Goal: Task Accomplishment & Management: Use online tool/utility

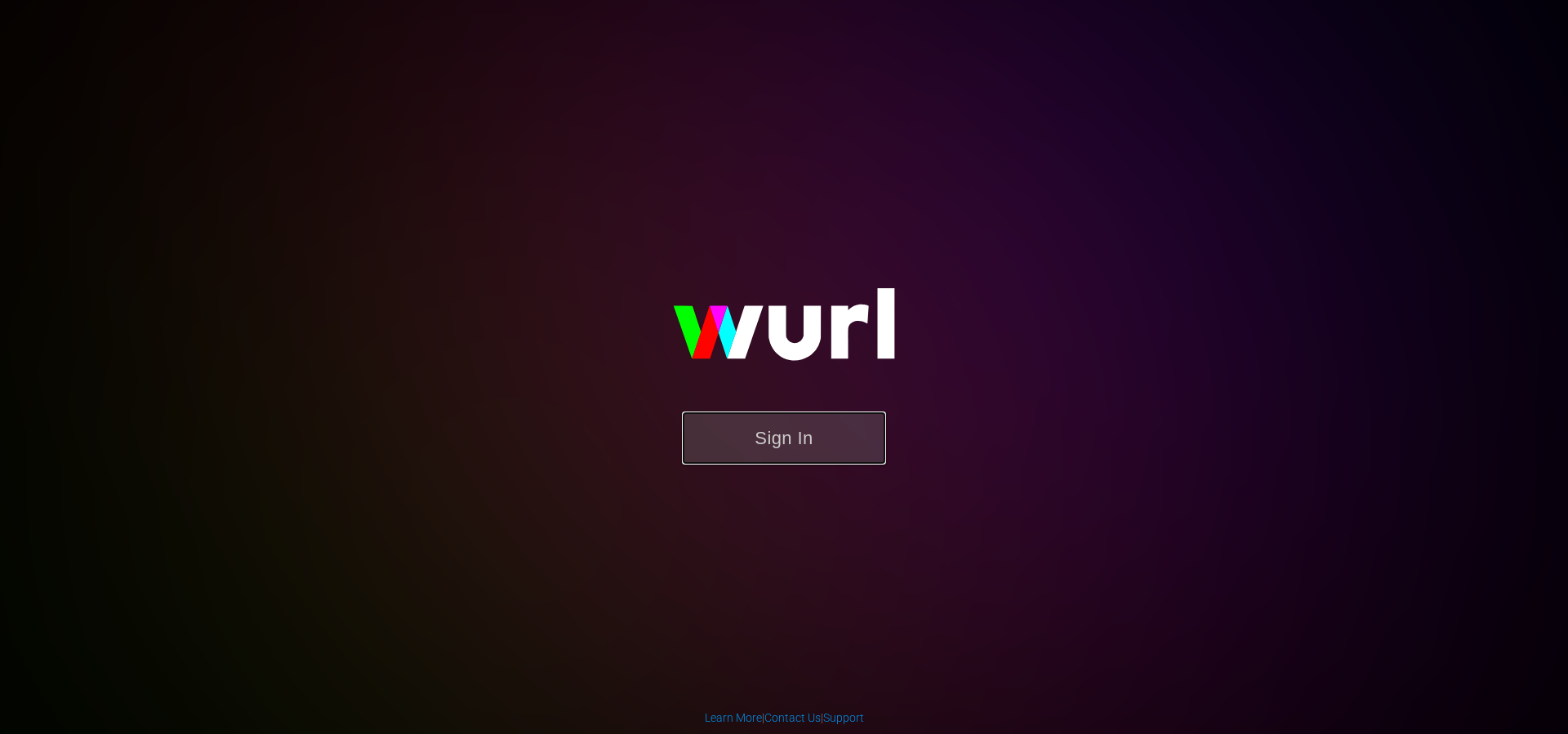
click at [820, 419] on button "Sign In" at bounding box center [784, 438] width 204 height 53
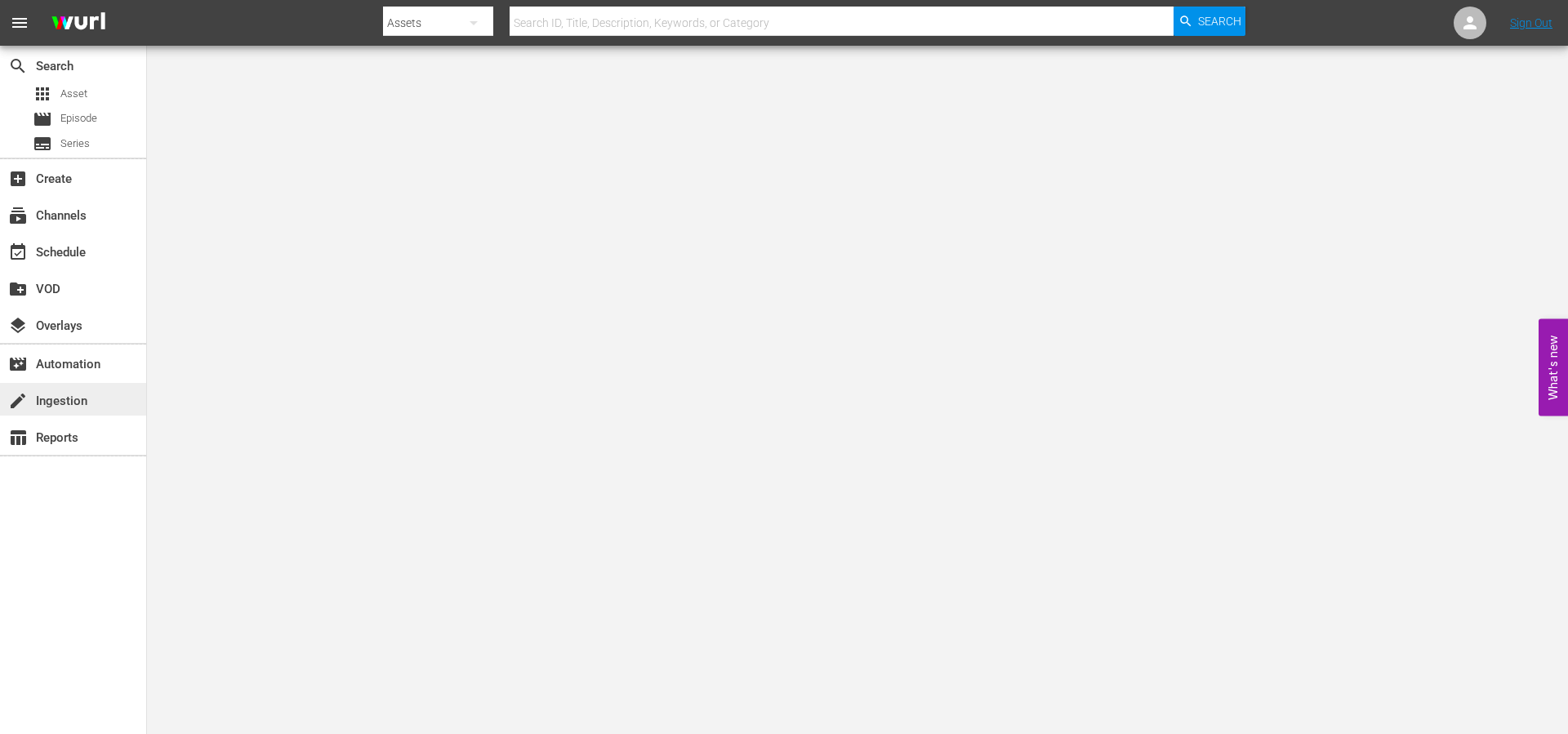
click at [66, 397] on div "create Ingestion" at bounding box center [45, 398] width 92 height 15
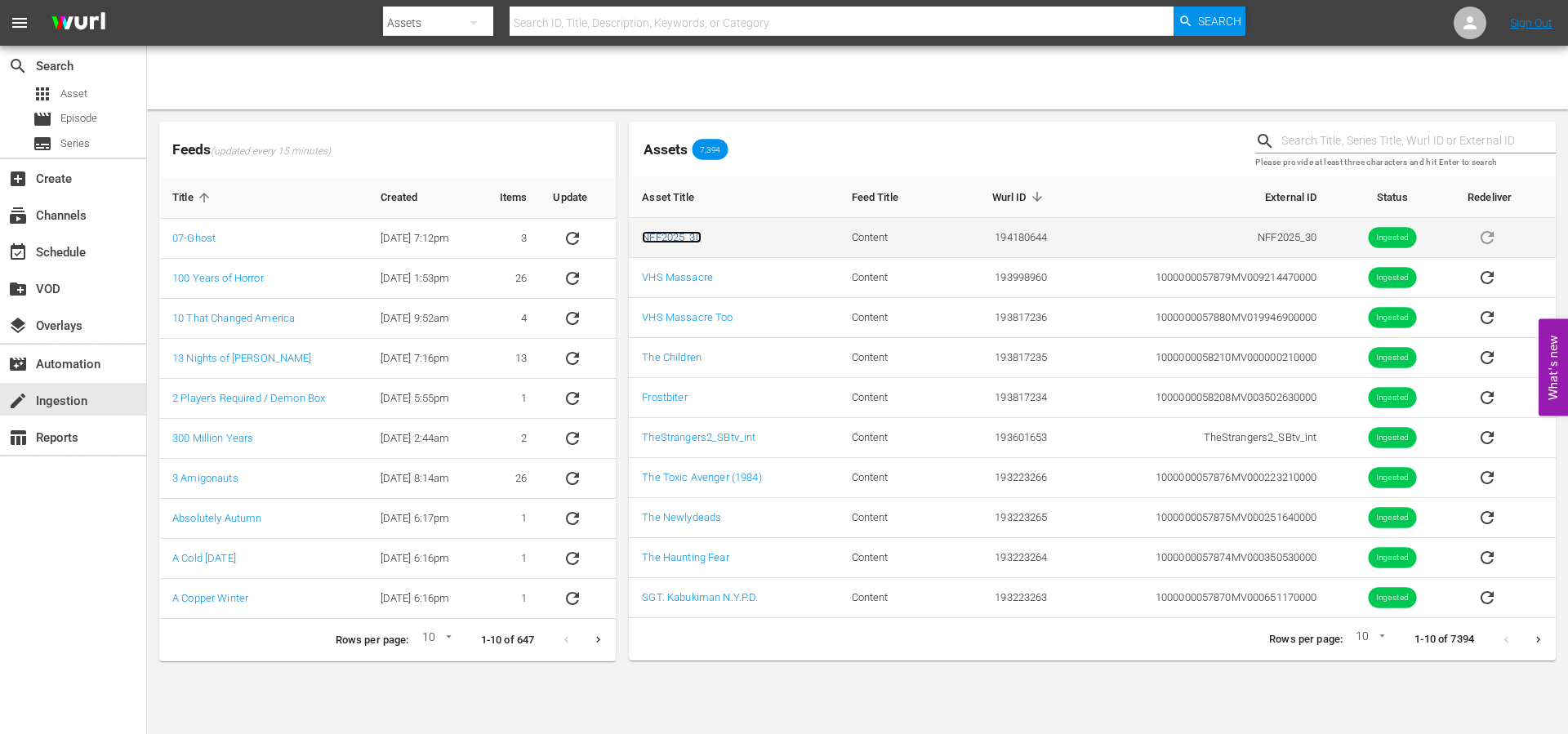
click at [659, 236] on link "NFF2025_30" at bounding box center [671, 237] width 59 height 12
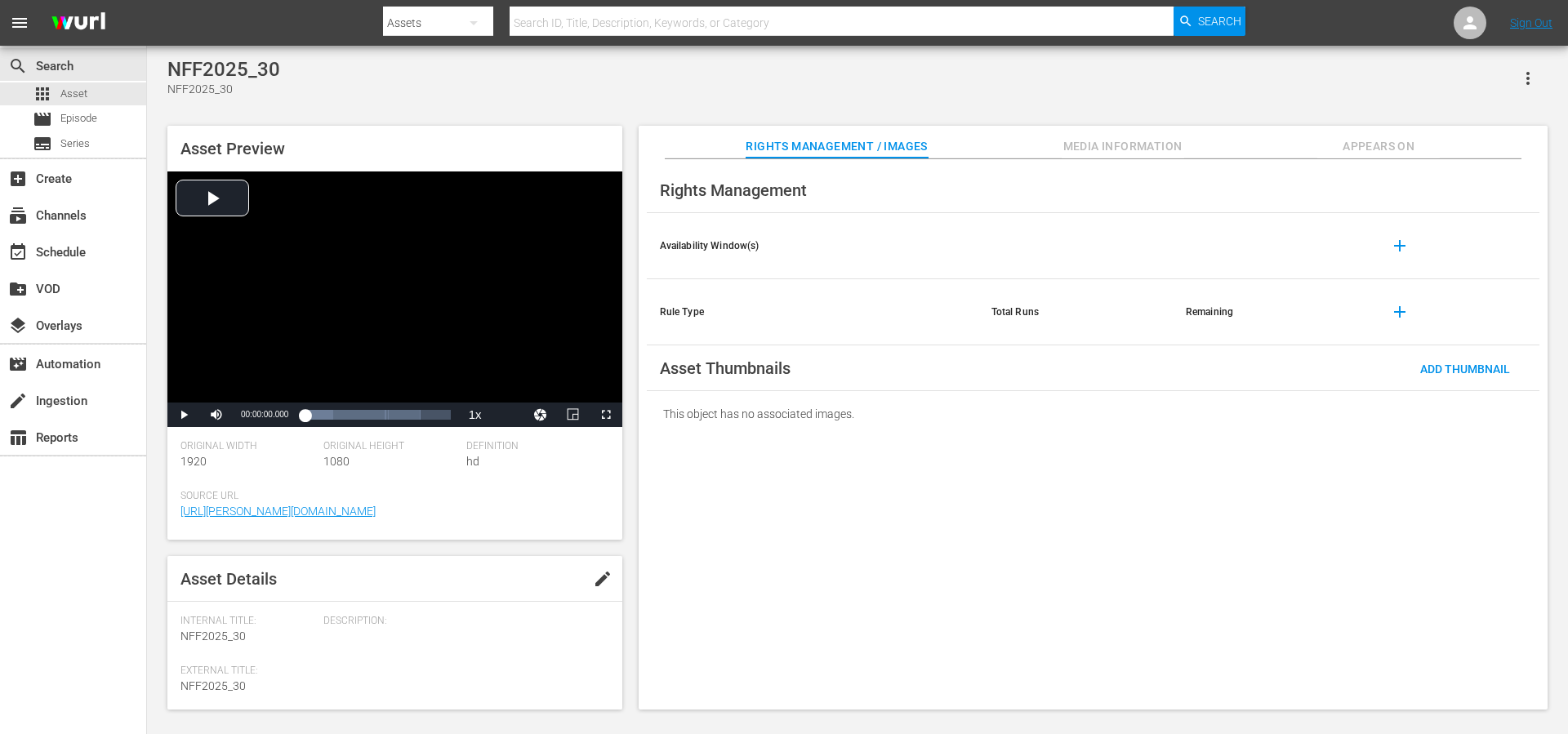
click at [1111, 143] on span "Media Information" at bounding box center [1123, 146] width 123 height 20
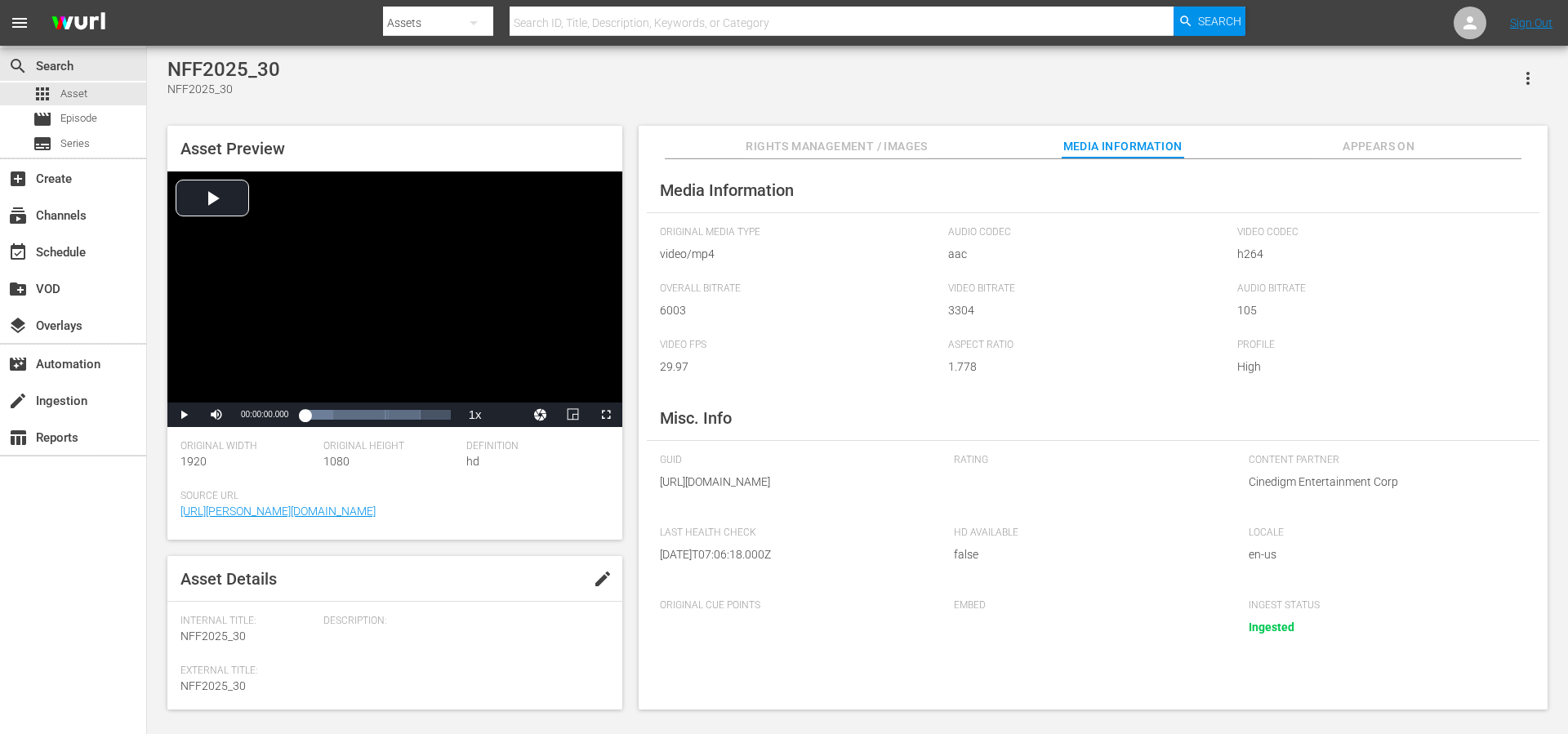
click at [1312, 147] on div "Rights Management / Images Media Information Appears On" at bounding box center [1092, 141] width 828 height 33
click at [1378, 156] on button "Appears On" at bounding box center [1379, 141] width 123 height 33
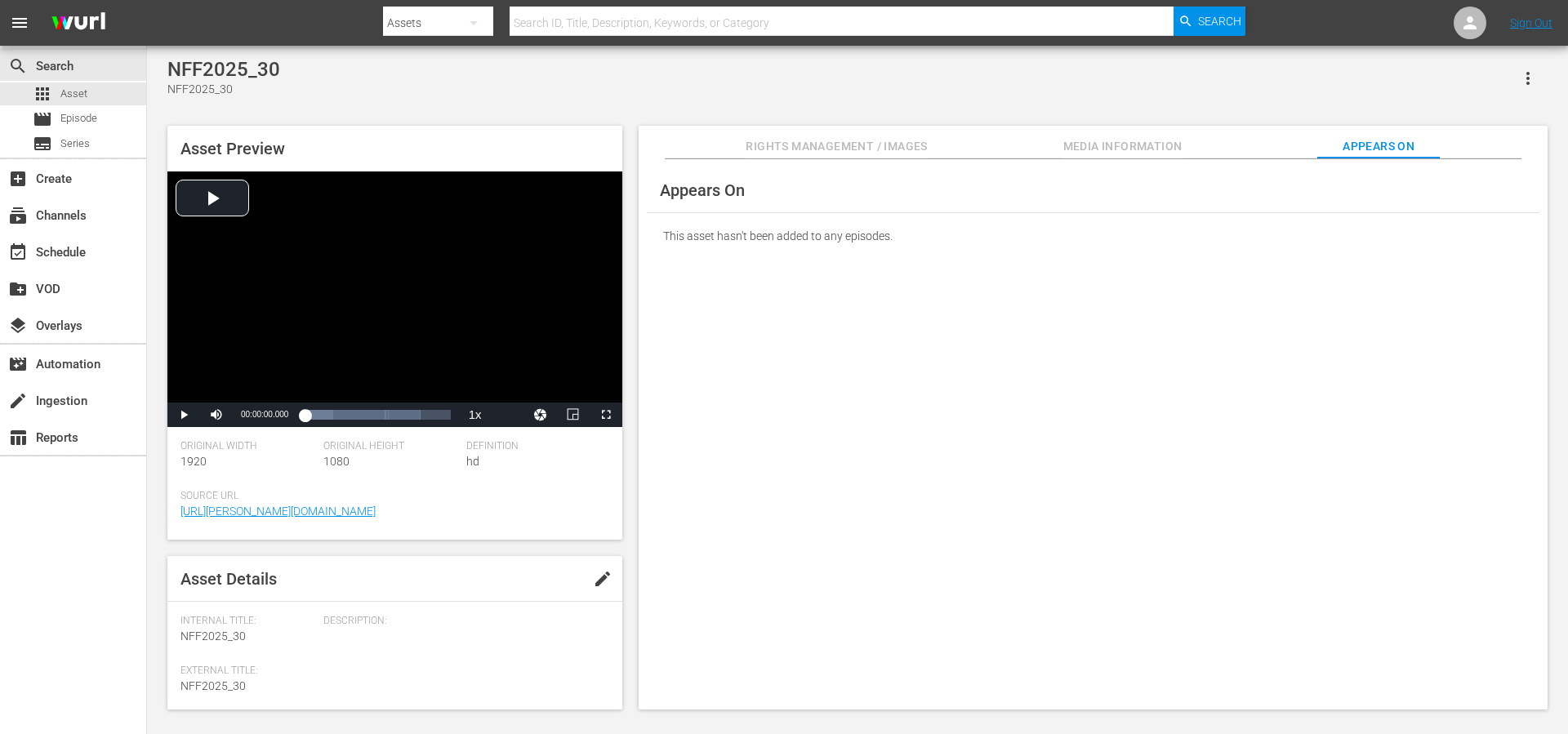
click at [876, 142] on span "Rights Management / Images" at bounding box center [836, 146] width 181 height 20
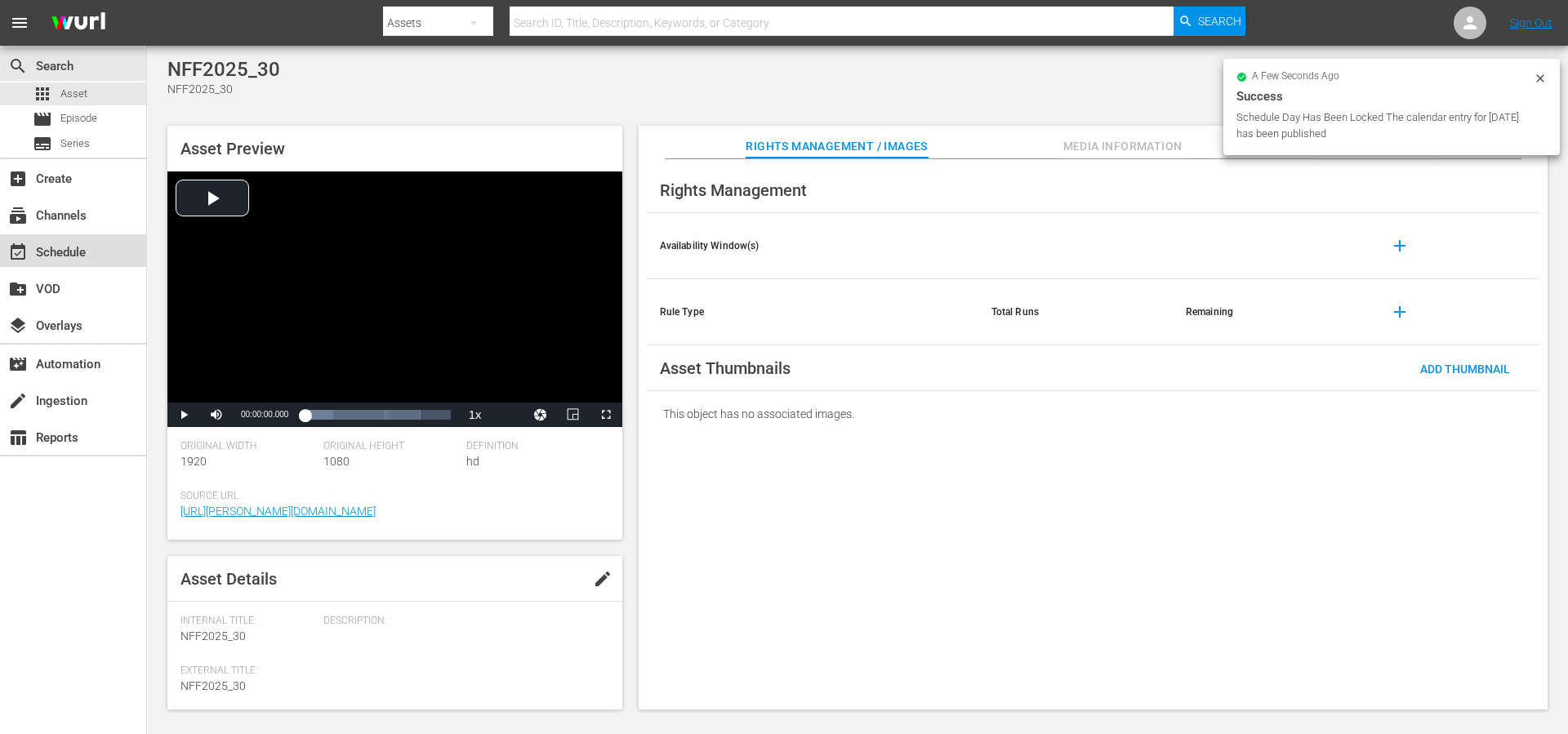
click at [90, 256] on div "event_available Schedule" at bounding box center [45, 250] width 92 height 15
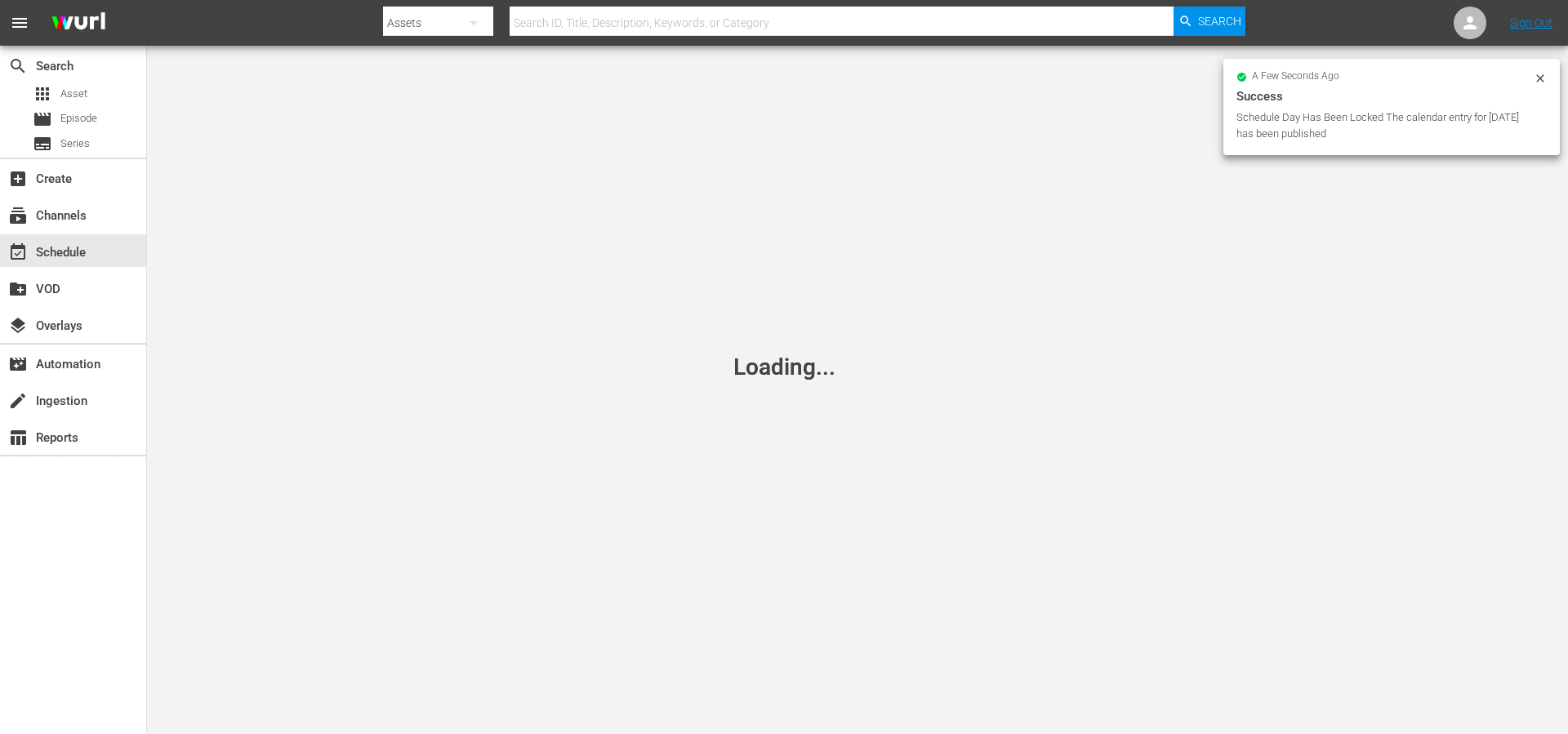
click at [689, 116] on div "Loading..." at bounding box center [784, 367] width 1568 height 734
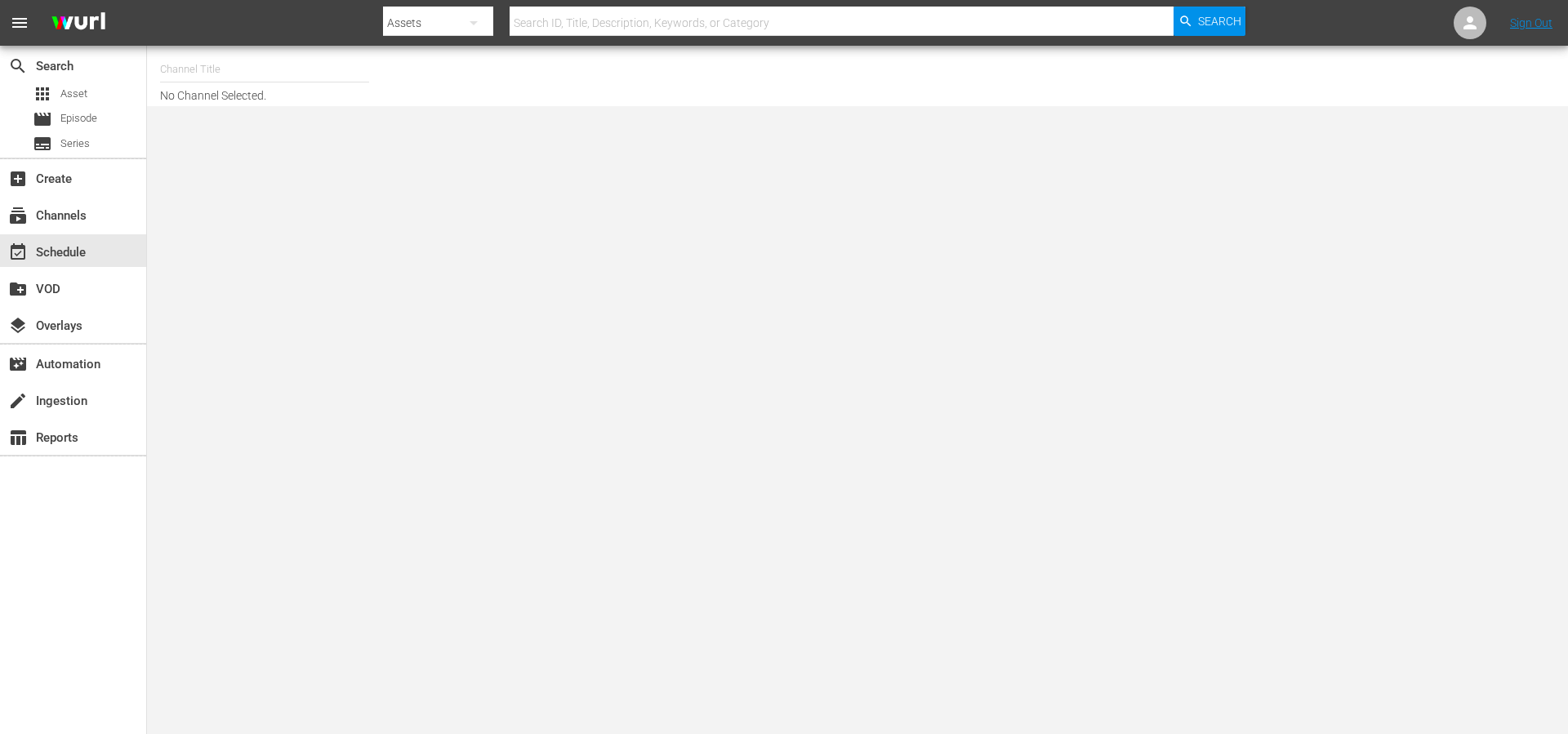
click at [310, 73] on input "text" at bounding box center [264, 69] width 209 height 39
drag, startPoint x: 301, startPoint y: 72, endPoint x: 158, endPoint y: 64, distance: 143.2
click at [147, 0] on div "search Search apps Asset movie Episode subtitles Series add_box Create subscrip…" at bounding box center [857, 0] width 1421 height 0
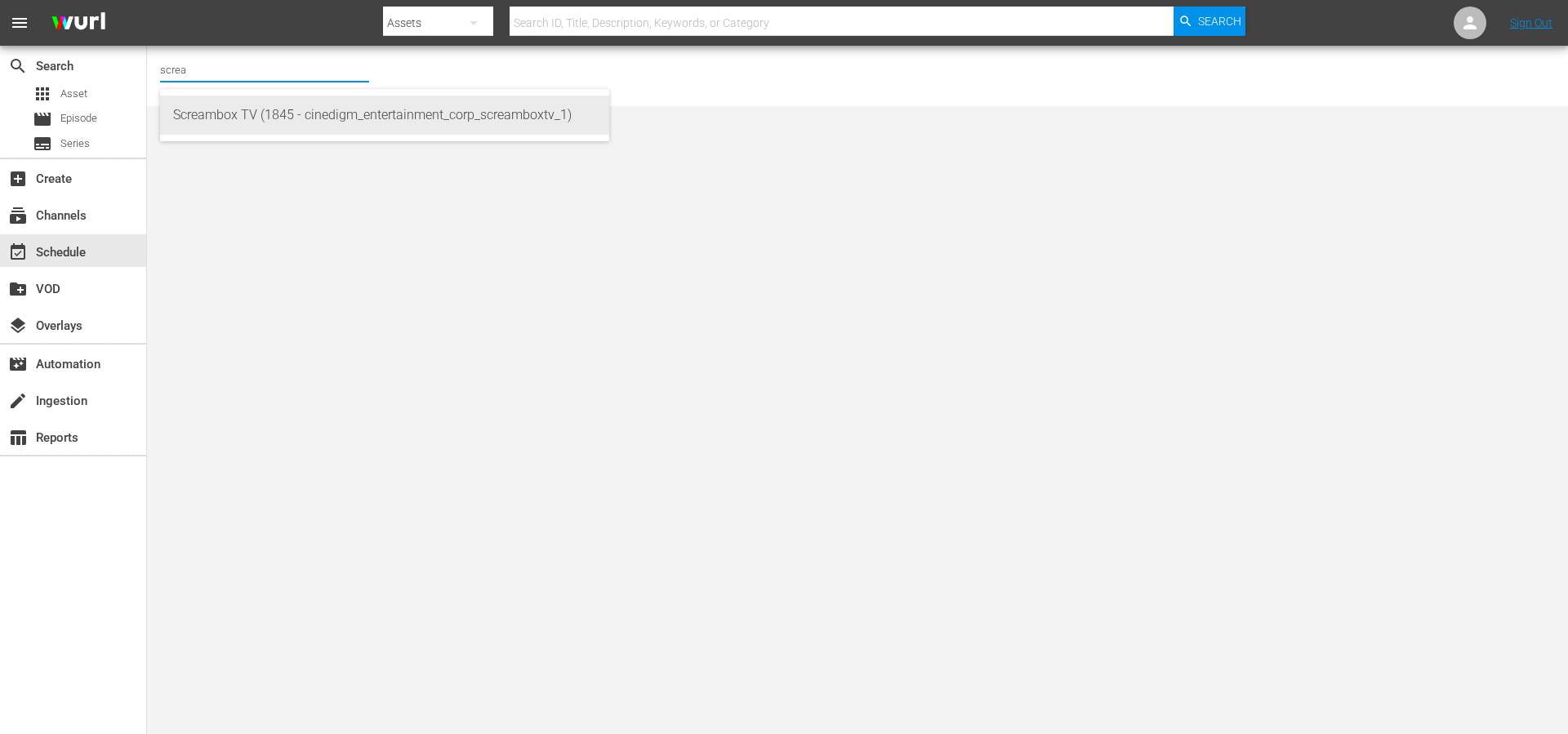
click at [337, 108] on div "Screambox TV (1845 - cinedigm_entertainment_corp_screamboxtv_1)" at bounding box center [385, 115] width 423 height 39
type input "Screambox TV (1845 - cinedigm_entertainment_corp_screamboxtv_1)"
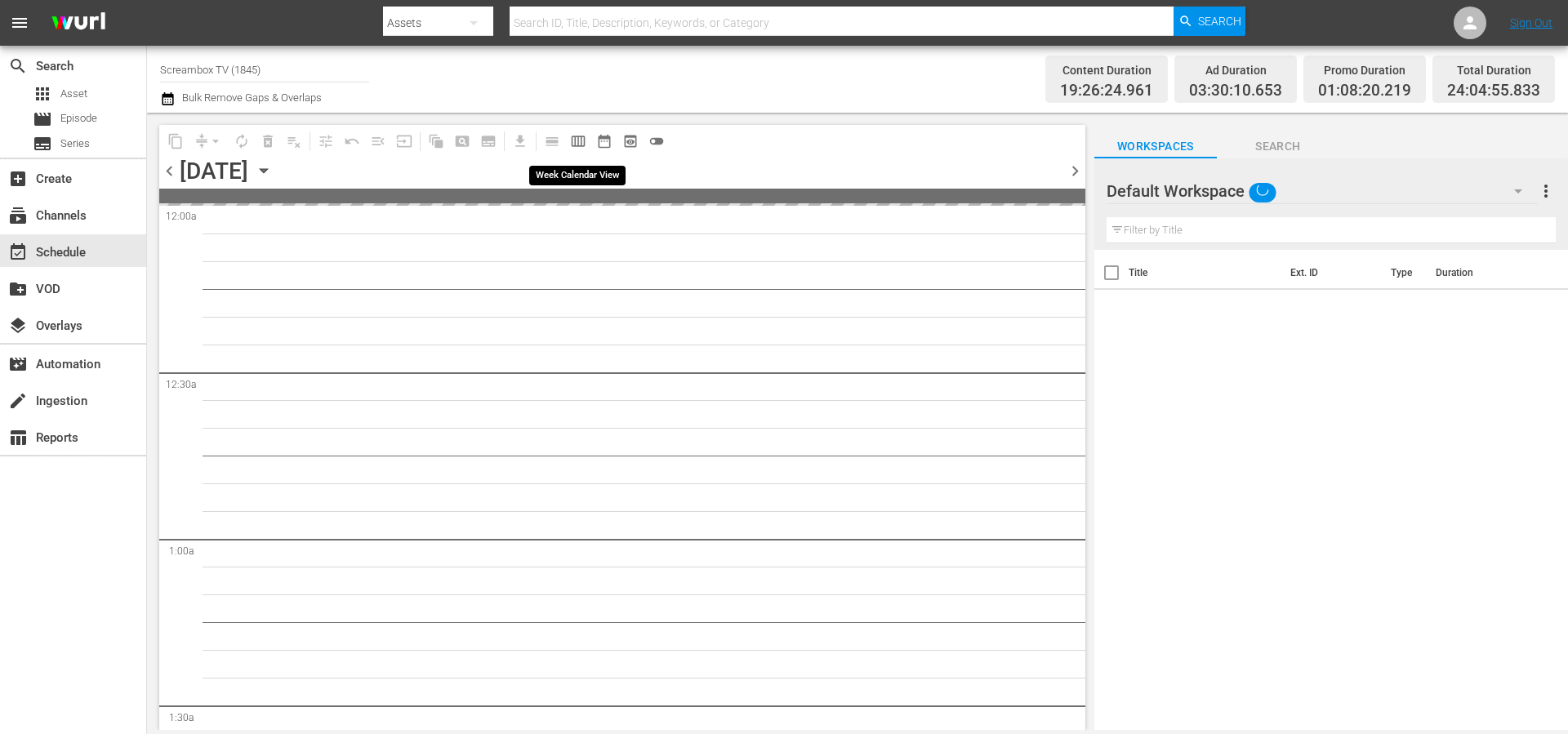
click at [578, 140] on span "calendar_view_week_outlined" at bounding box center [578, 141] width 16 height 16
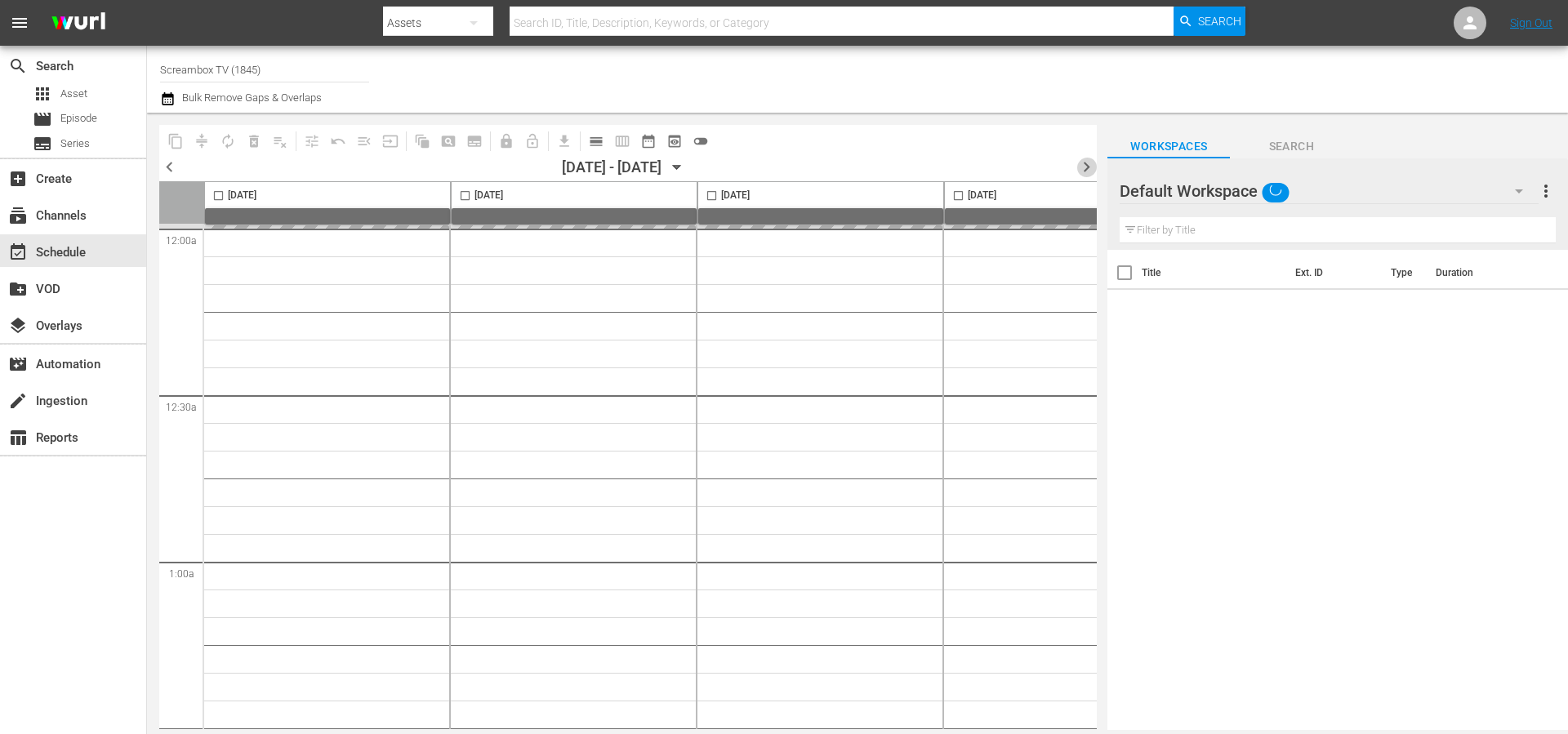
click at [1086, 166] on span "chevron_right" at bounding box center [1086, 166] width 20 height 20
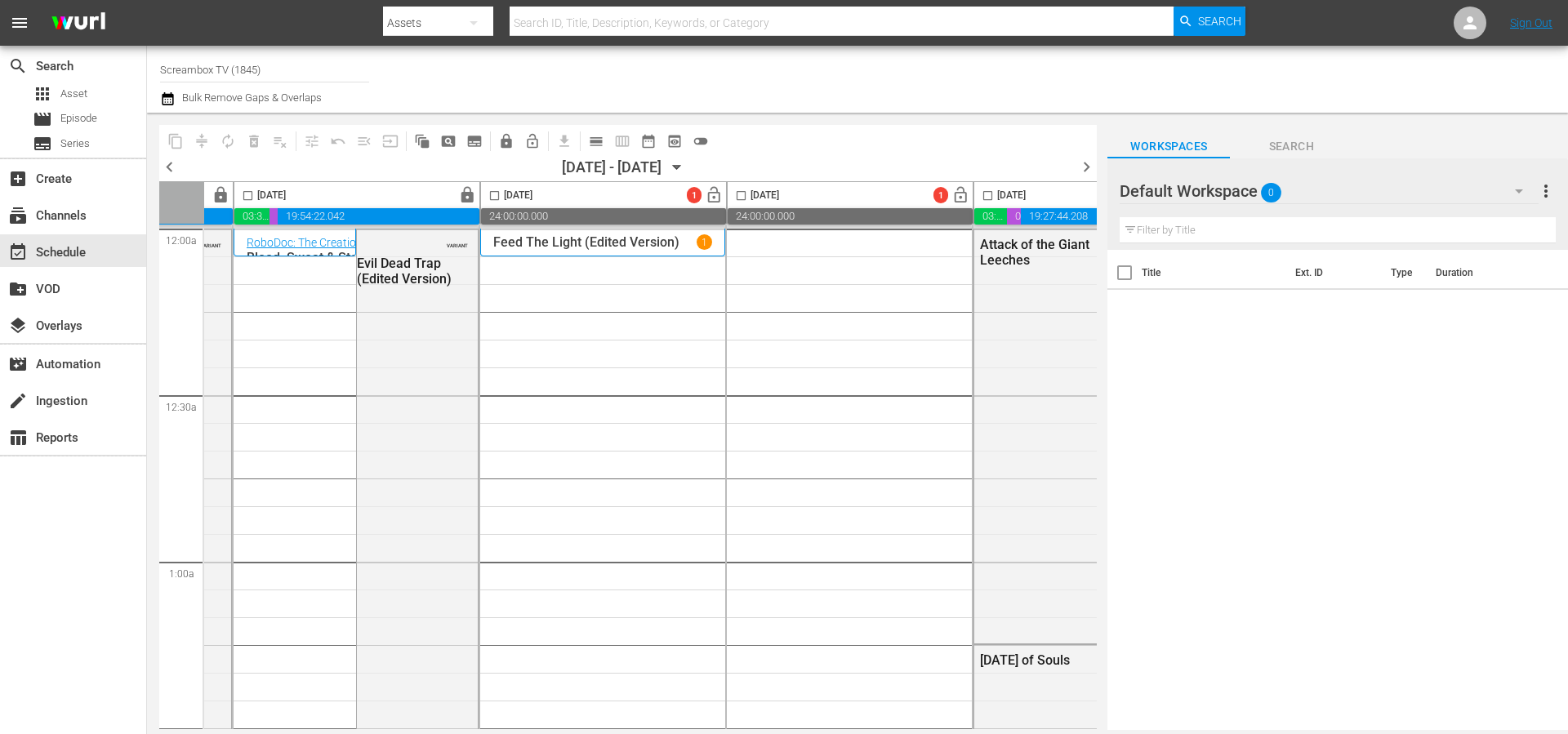
scroll to position [0, 460]
